Goal: Task Accomplishment & Management: Complete application form

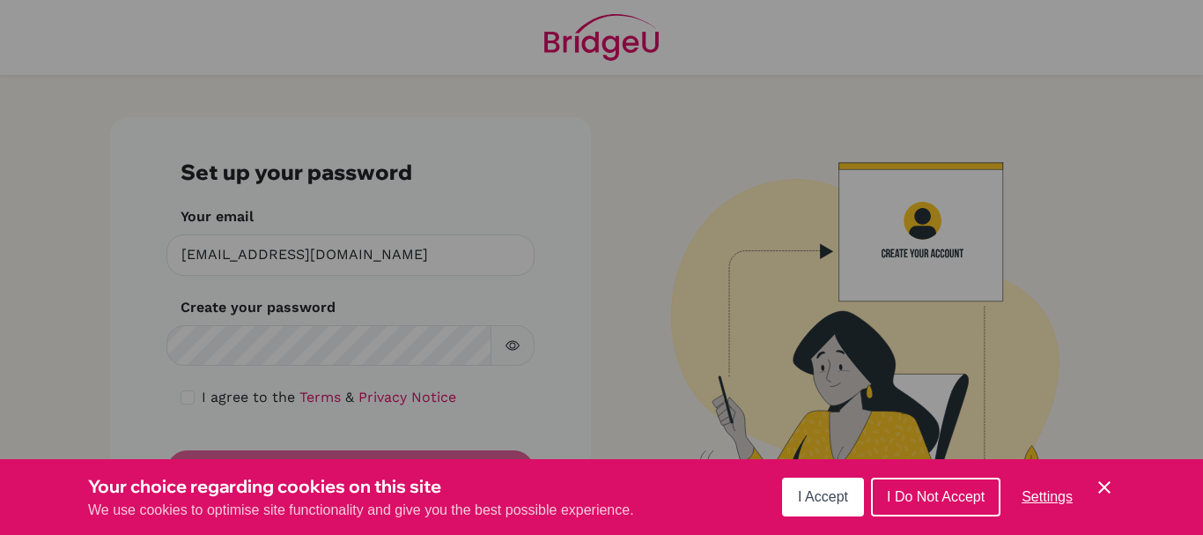
click at [1103, 479] on icon "Cookie Control Close Icon" at bounding box center [1104, 487] width 21 height 21
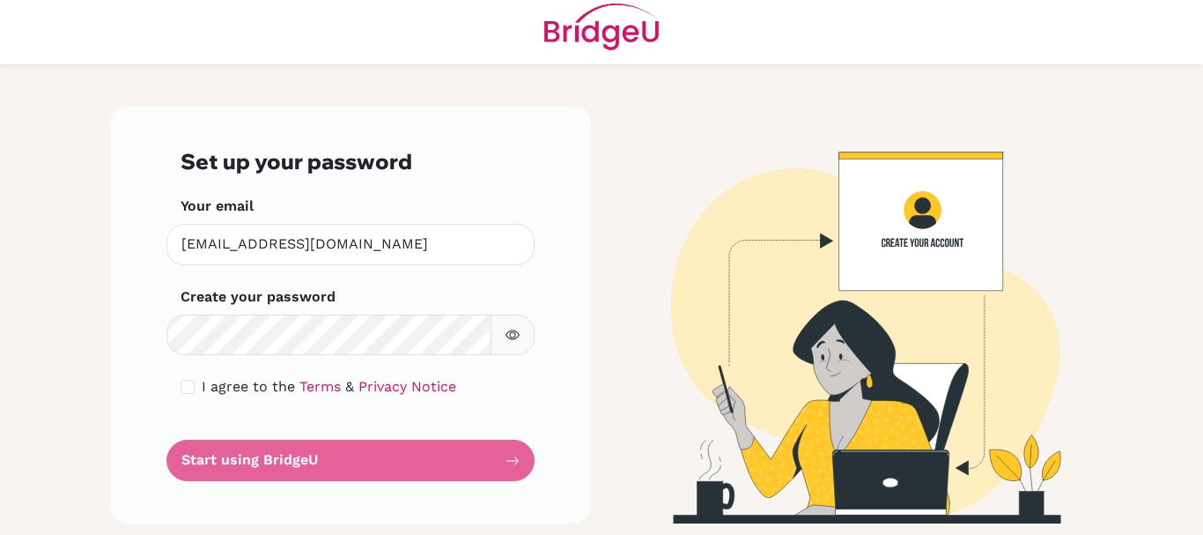
scroll to position [13, 0]
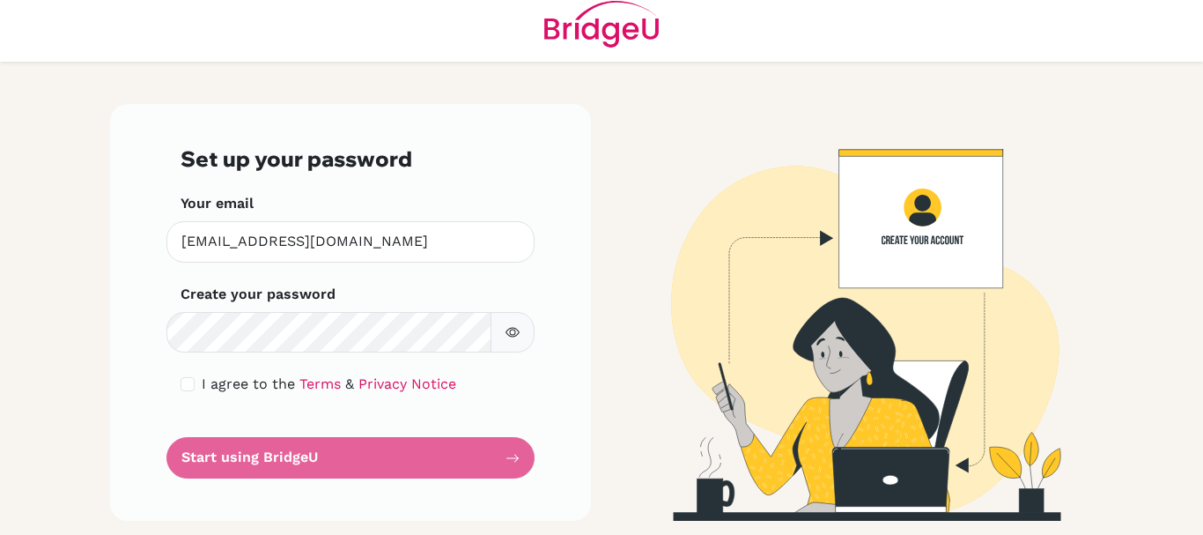
click at [270, 456] on form "Set up your password Your email [EMAIL_ADDRESS][DOMAIN_NAME] Invalid email Crea…" at bounding box center [351, 312] width 340 height 332
click at [505, 456] on form "Set up your password Your email [EMAIL_ADDRESS][DOMAIN_NAME] Invalid email Crea…" at bounding box center [351, 312] width 340 height 332
click at [573, 404] on div "Set up your password Your email [EMAIL_ADDRESS][DOMAIN_NAME] Invalid email Crea…" at bounding box center [350, 312] width 481 height 417
click at [185, 383] on input "checkbox" at bounding box center [188, 384] width 14 height 14
checkbox input "true"
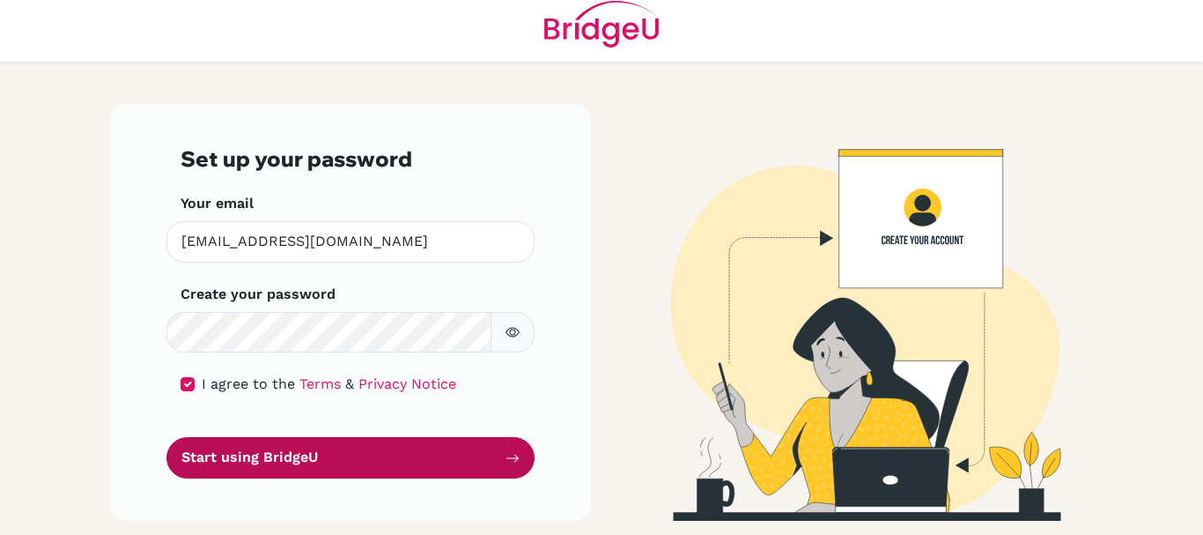
click at [405, 454] on button "Start using BridgeU" at bounding box center [351, 457] width 368 height 41
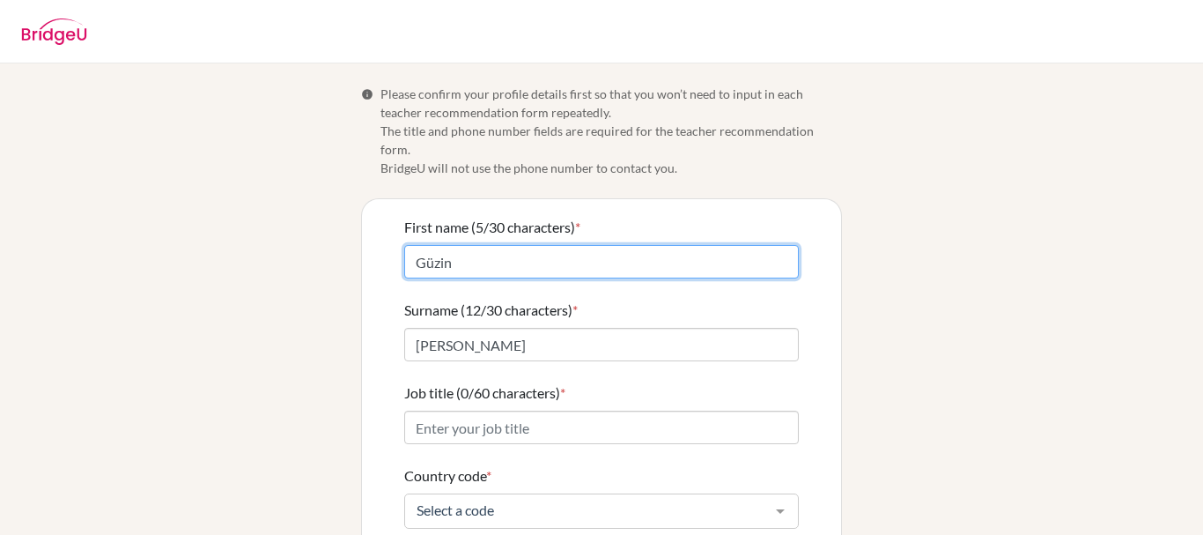
click at [411, 246] on input "Güzin" at bounding box center [601, 261] width 395 height 33
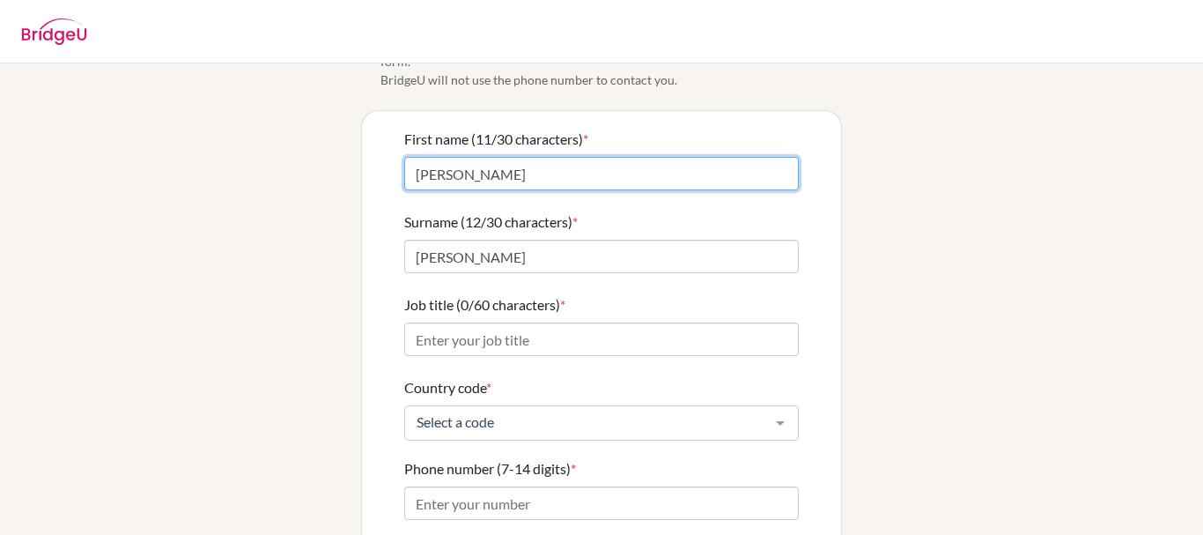
type input "[PERSON_NAME]"
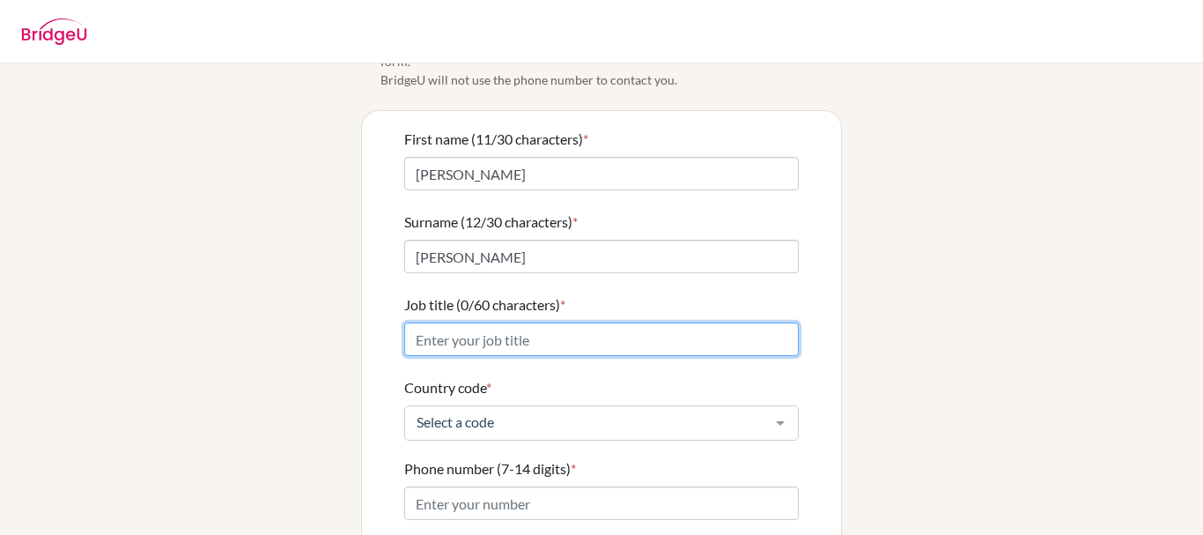
click at [471, 322] on input "Job title (0/60 characters) *" at bounding box center [601, 338] width 395 height 33
click at [404, 322] on input "Physics Teacher" at bounding box center [601, 338] width 395 height 33
type input "Physics Teacher"
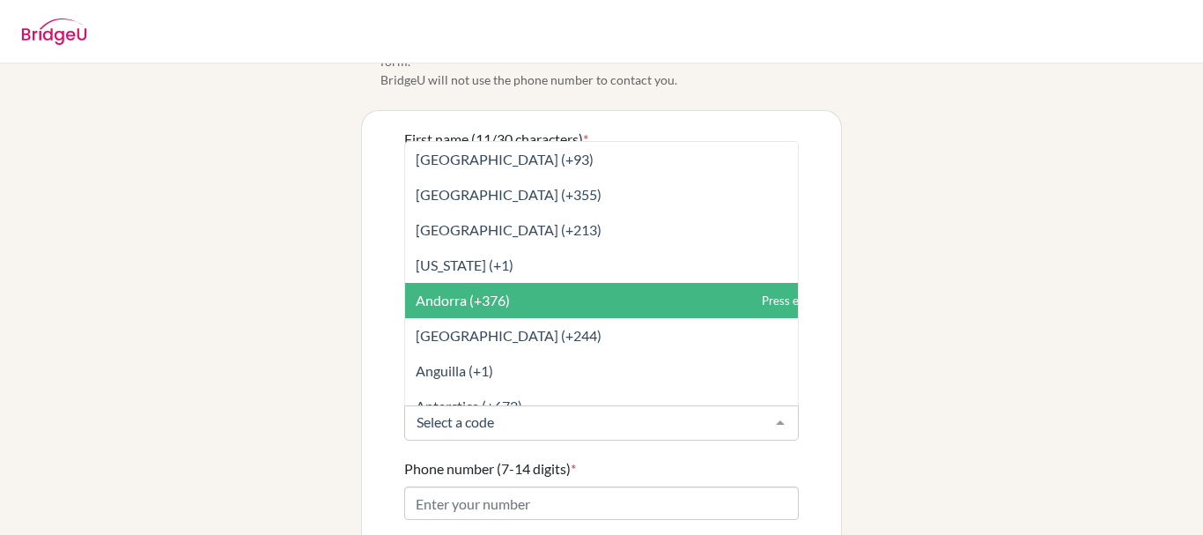
type input "t"
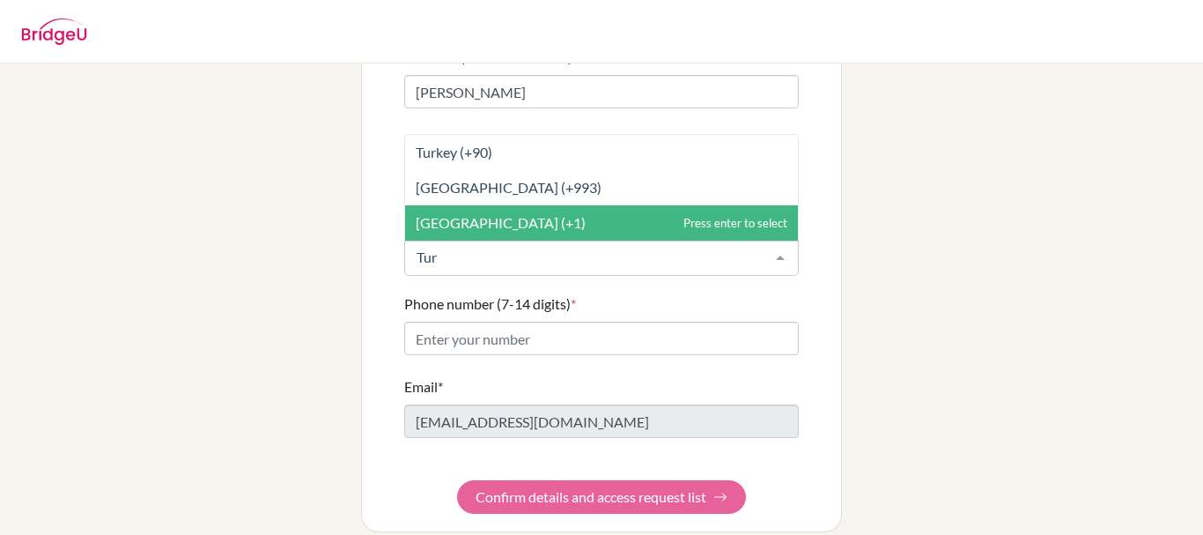
scroll to position [0, 0]
type input "Turk"
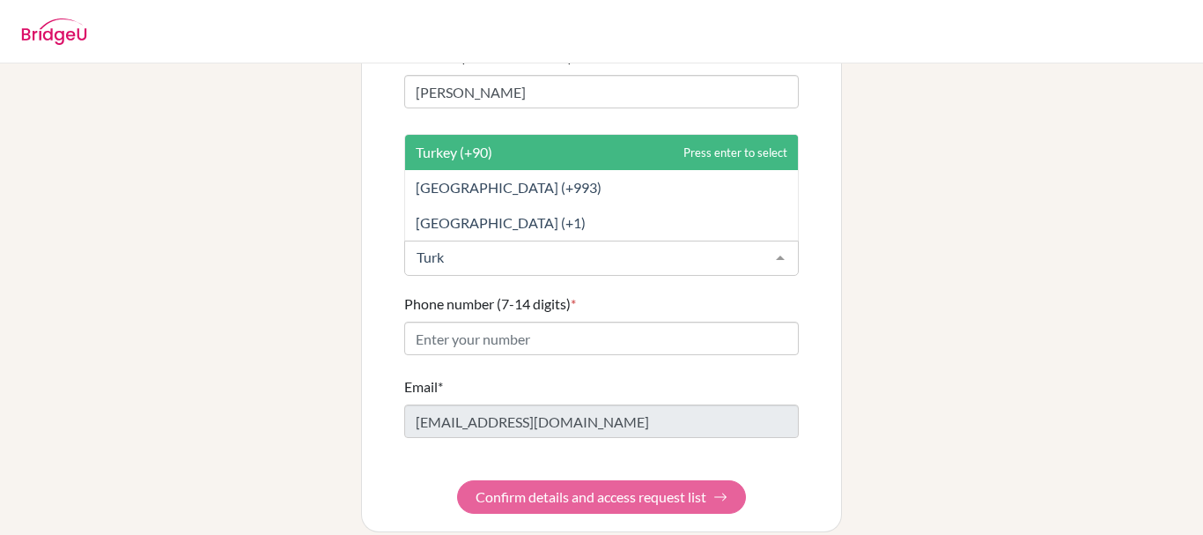
click at [467, 135] on span "Turkey (+90)" at bounding box center [601, 152] width 393 height 35
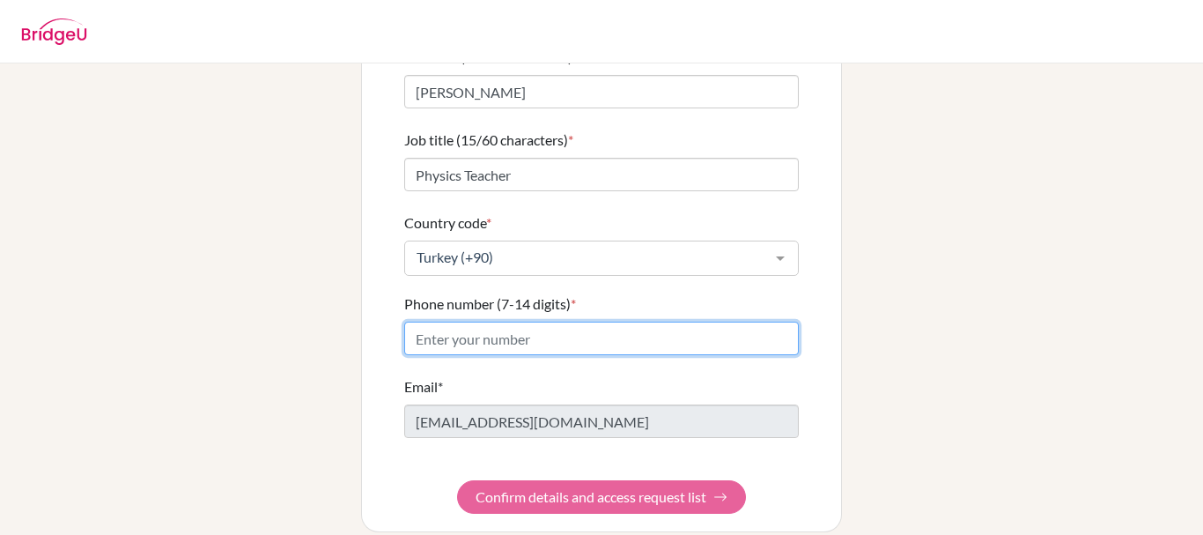
click at [488, 322] on input "Phone number (7-14 digits) *" at bounding box center [601, 338] width 395 height 33
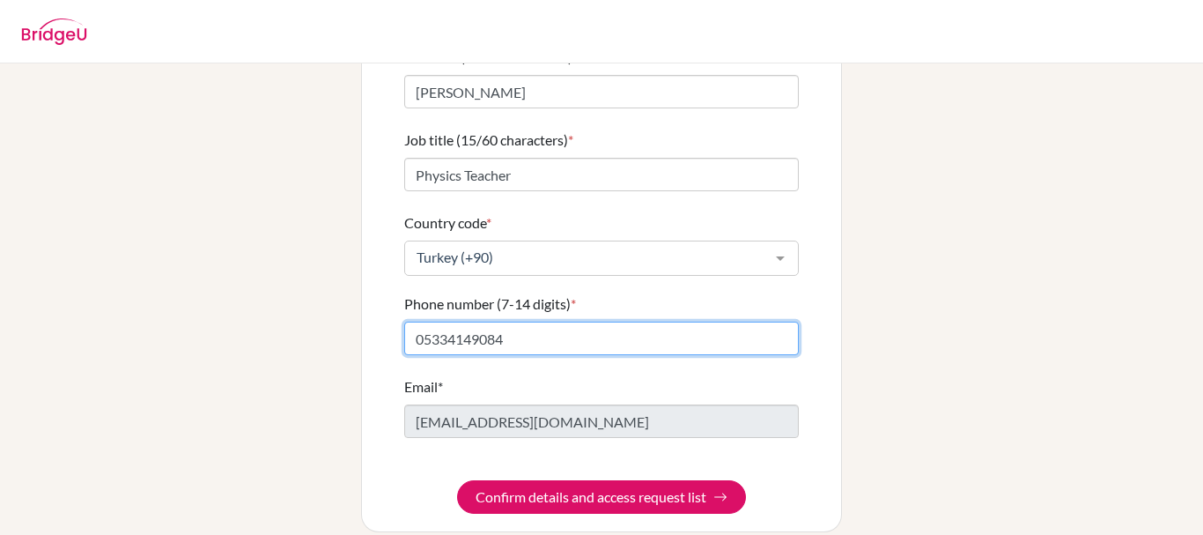
drag, startPoint x: 418, startPoint y: 324, endPoint x: 559, endPoint y: 324, distance: 141.8
click at [418, 324] on input "05334149084" at bounding box center [601, 338] width 395 height 33
type input "5334149084"
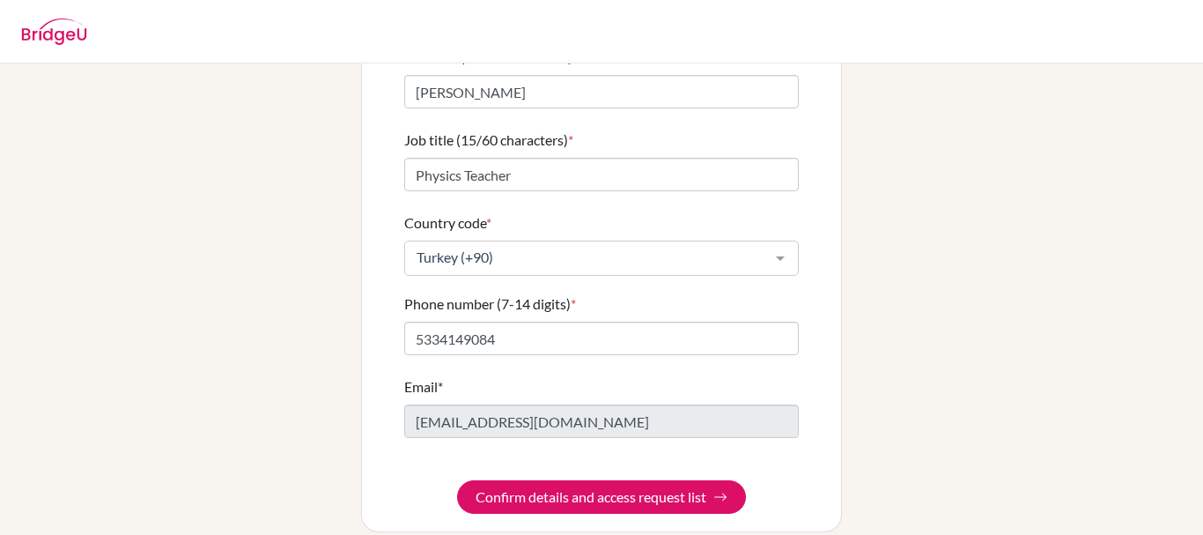
click at [672, 298] on div "Phone number (7-14 digits) * 5334149084" at bounding box center [601, 324] width 395 height 62
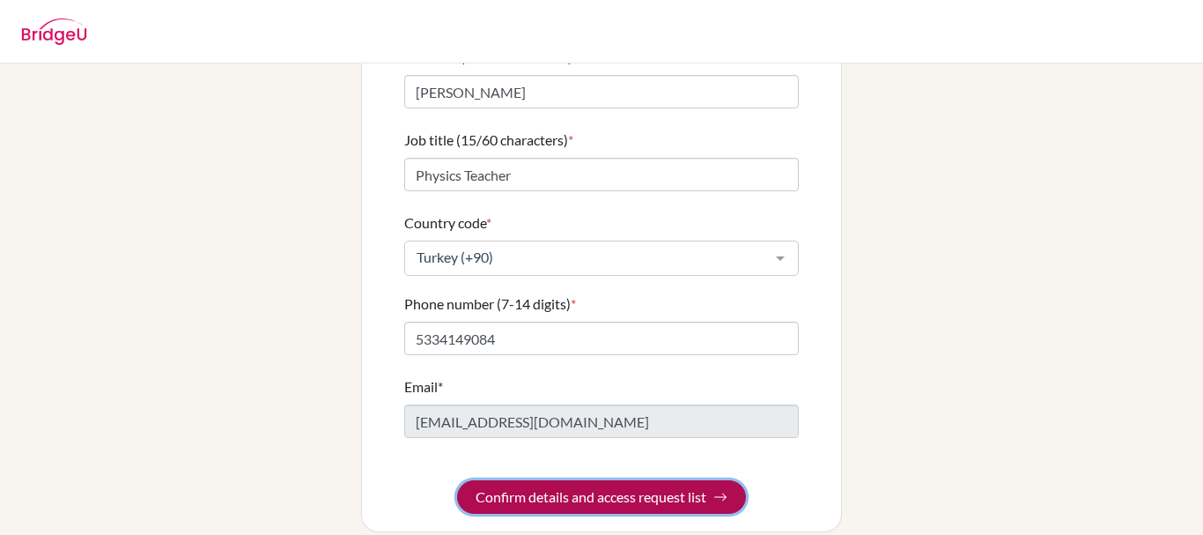
click at [580, 480] on button "Confirm details and access request list" at bounding box center [601, 496] width 289 height 33
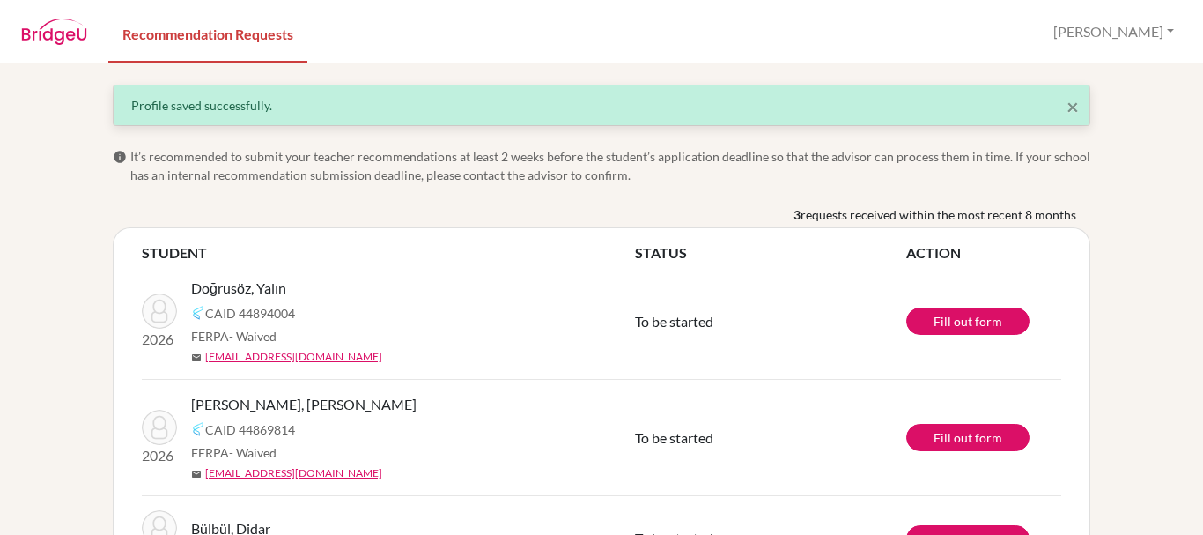
scroll to position [82, 0]
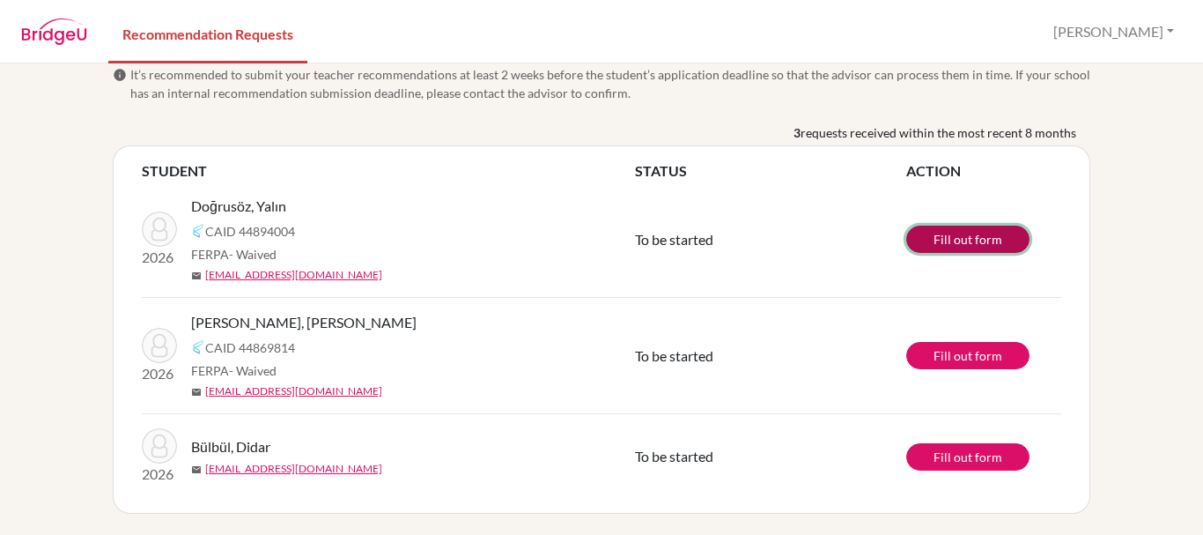
click at [957, 239] on link "Fill out form" at bounding box center [968, 239] width 123 height 27
